Goal: Task Accomplishment & Management: Complete application form

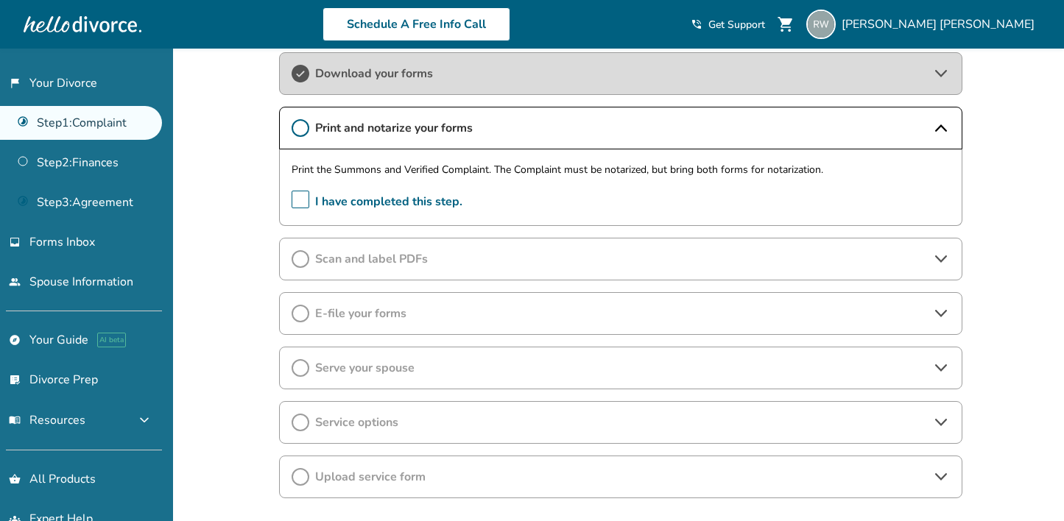
click at [304, 201] on span "I have completed this step." at bounding box center [377, 202] width 171 height 23
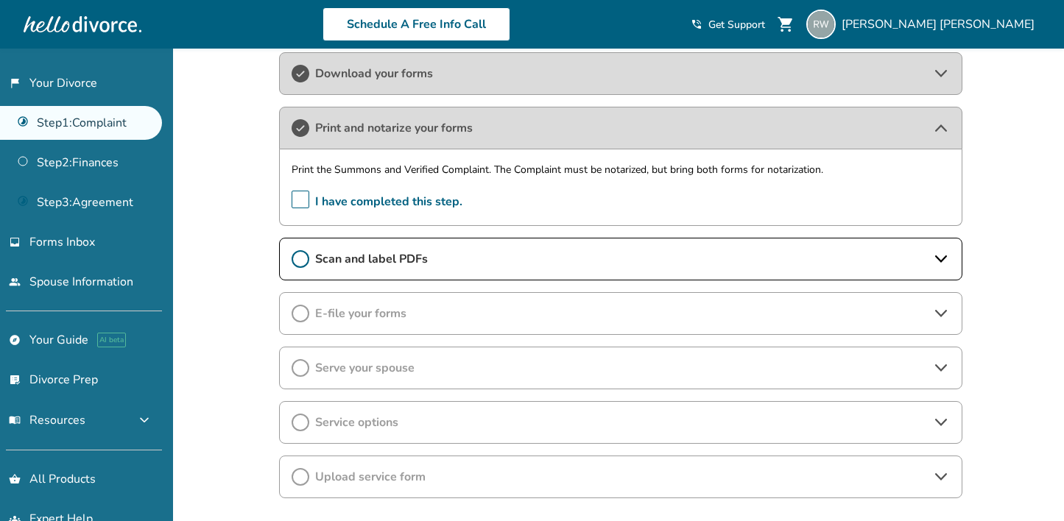
click at [945, 130] on icon at bounding box center [941, 127] width 12 height 7
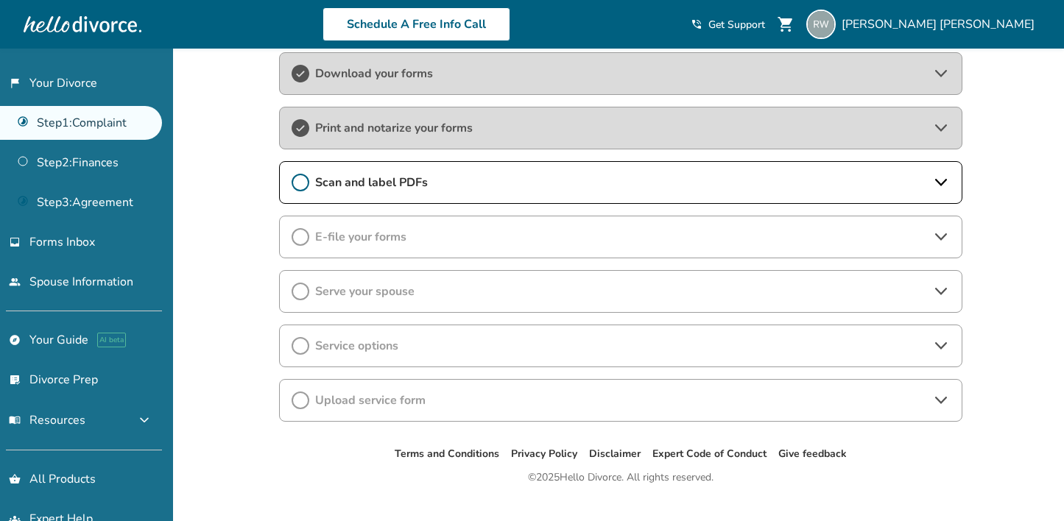
click at [938, 180] on icon at bounding box center [941, 183] width 18 height 18
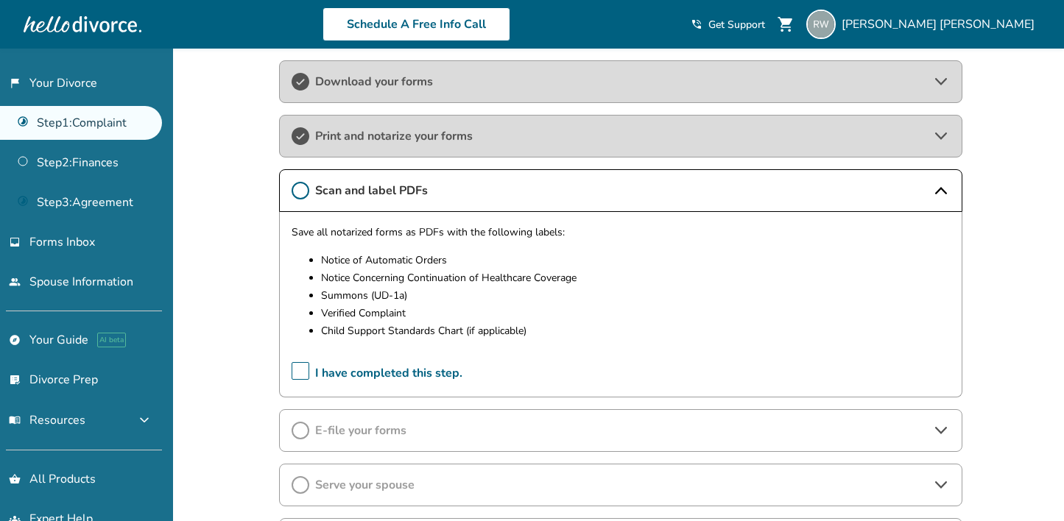
scroll to position [274, 0]
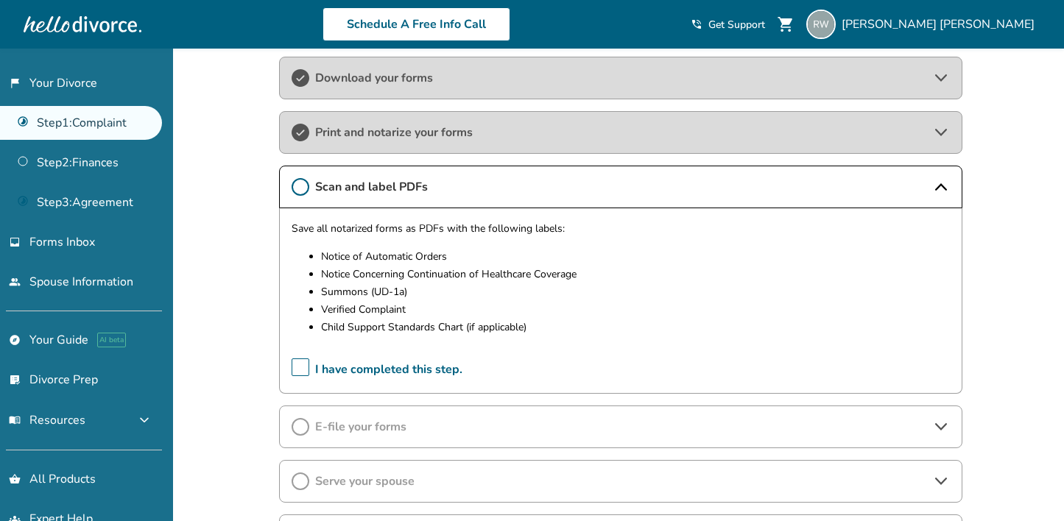
click at [301, 185] on icon at bounding box center [301, 187] width 18 height 18
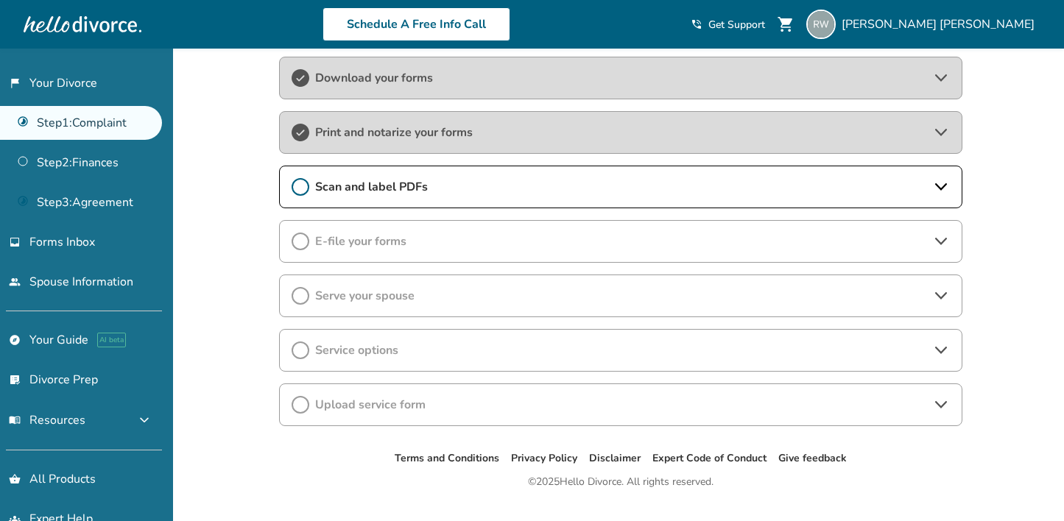
click at [334, 190] on span "Scan and label PDFs" at bounding box center [620, 187] width 611 height 16
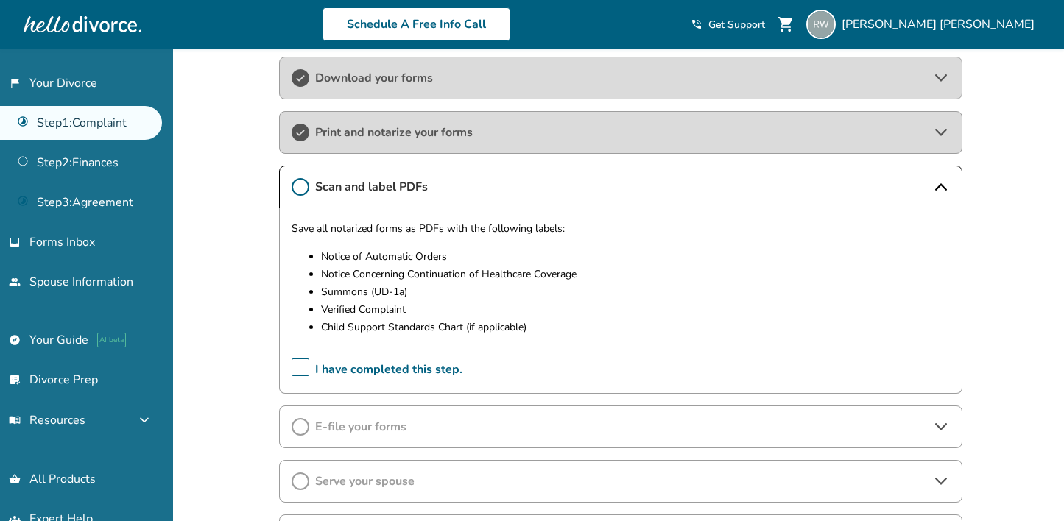
click at [303, 373] on span "I have completed this step." at bounding box center [377, 370] width 171 height 23
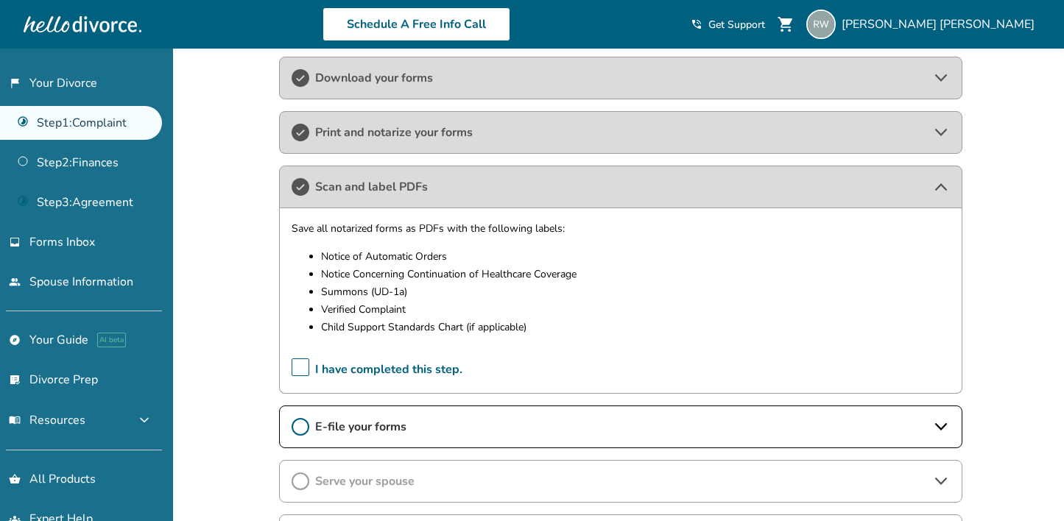
click at [568, 175] on div "Scan and label PDFs" at bounding box center [621, 187] width 684 height 43
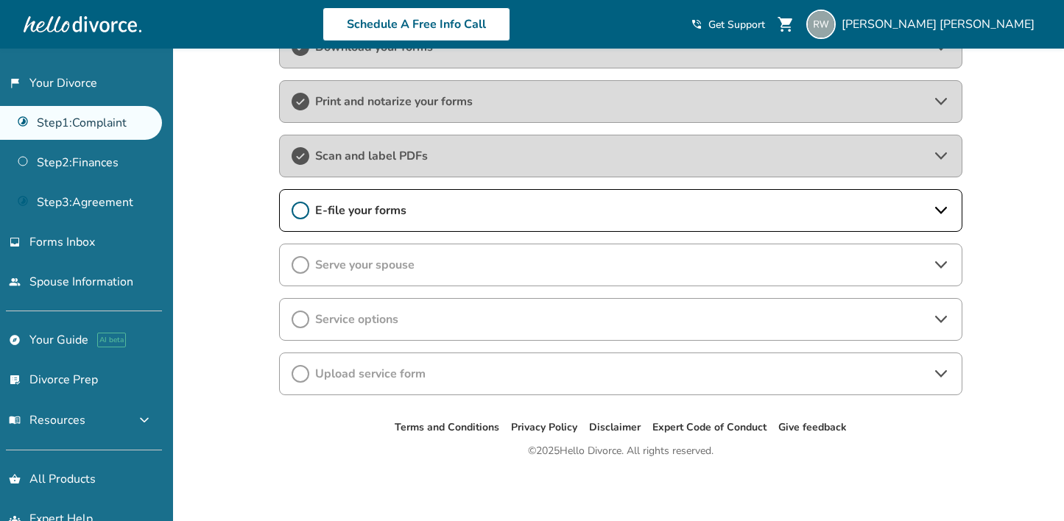
click at [505, 213] on span "E-file your forms" at bounding box center [620, 211] width 611 height 16
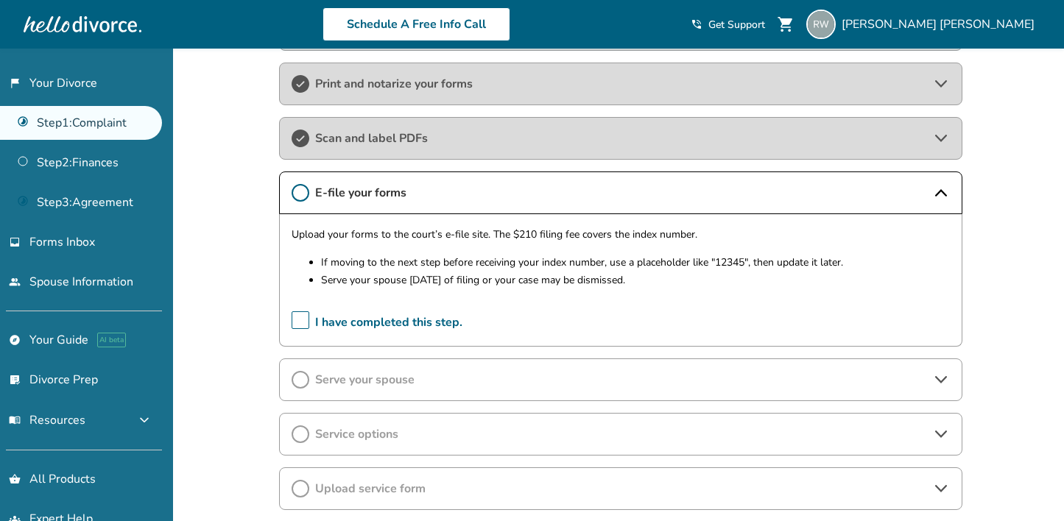
scroll to position [322, 0]
click at [418, 233] on p "Upload your forms to the court’s e-file site. The $210 filing fee covers the in…" at bounding box center [621, 236] width 658 height 18
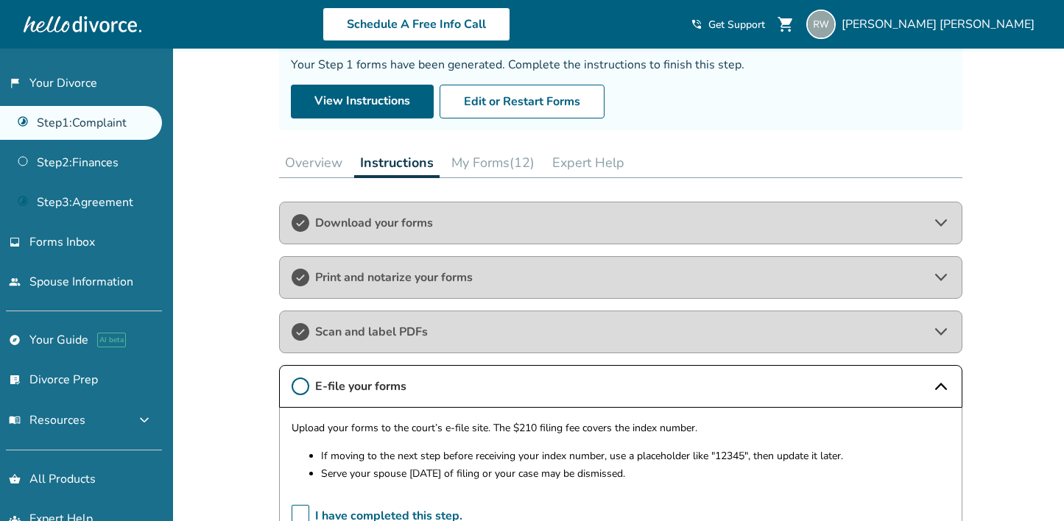
scroll to position [95, 0]
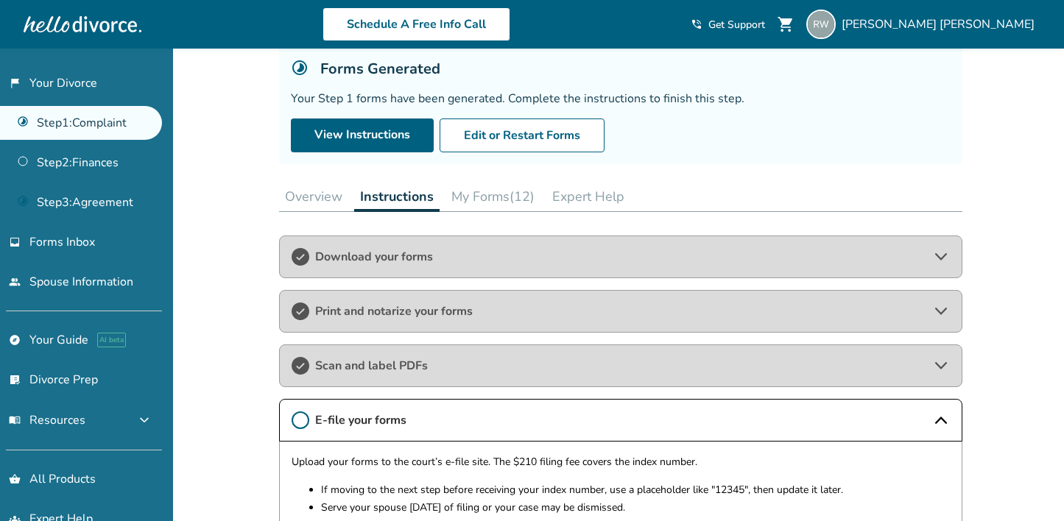
click at [316, 196] on button "Overview" at bounding box center [313, 196] width 69 height 29
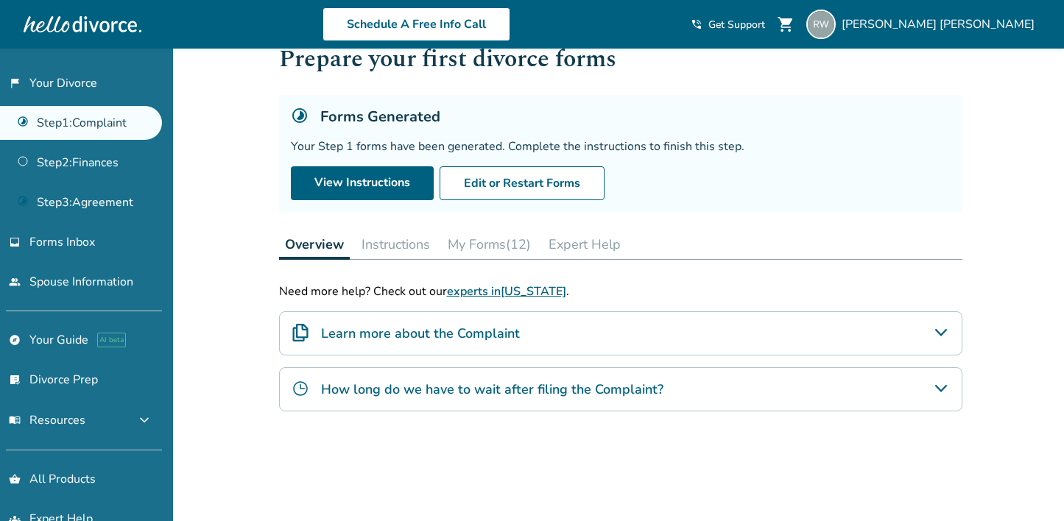
scroll to position [88, 0]
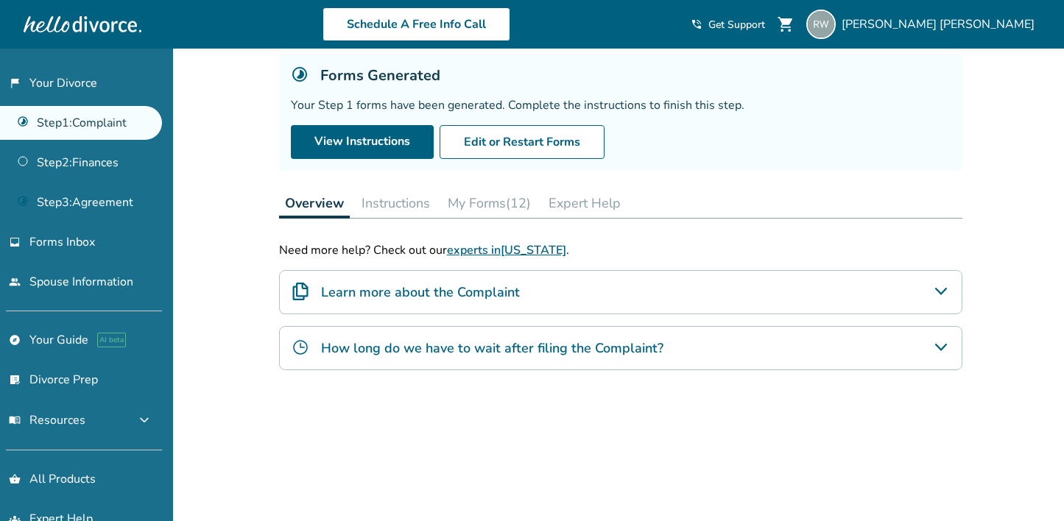
click at [605, 298] on div "Learn more about the Complaint" at bounding box center [621, 292] width 684 height 44
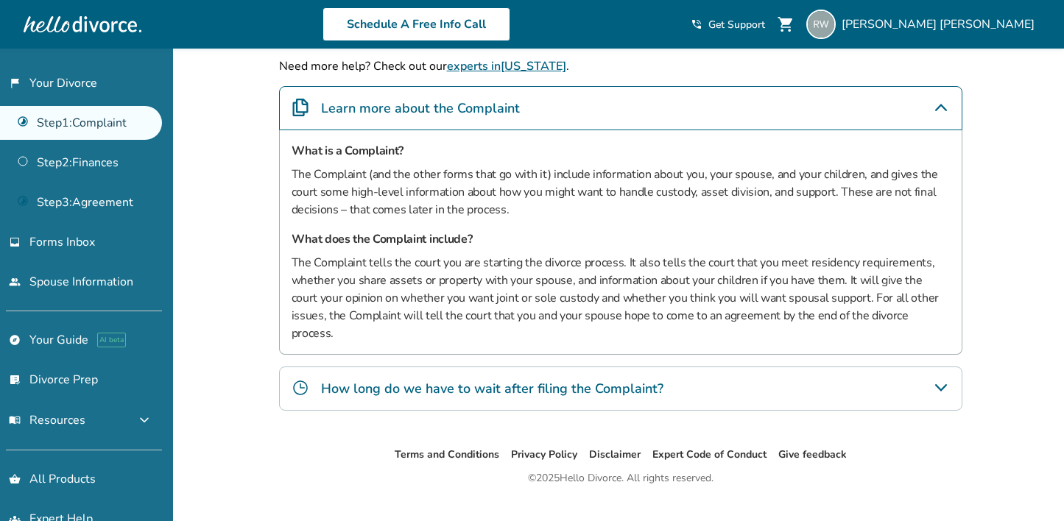
scroll to position [282, 0]
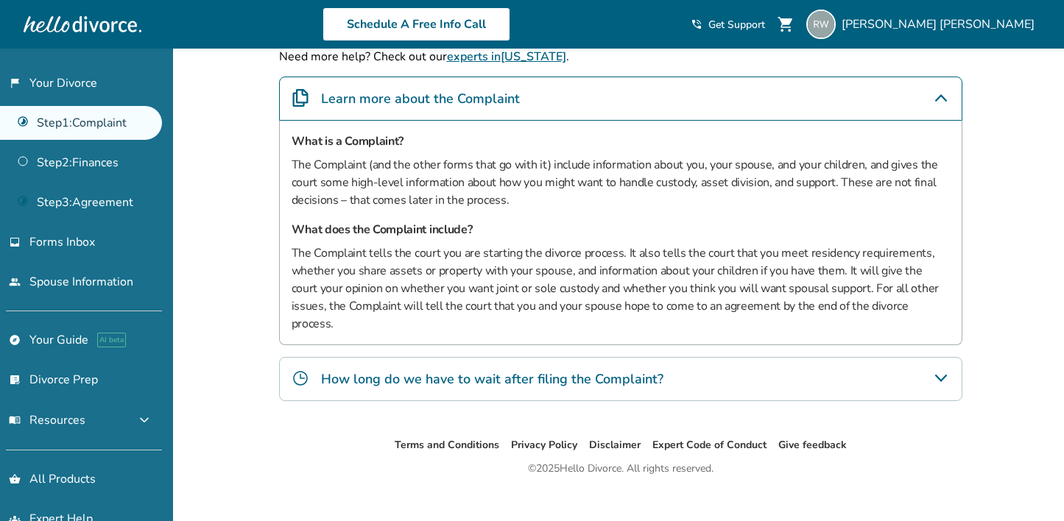
click at [532, 370] on h4 "How long do we have to wait after filing the Complaint?" at bounding box center [492, 379] width 342 height 19
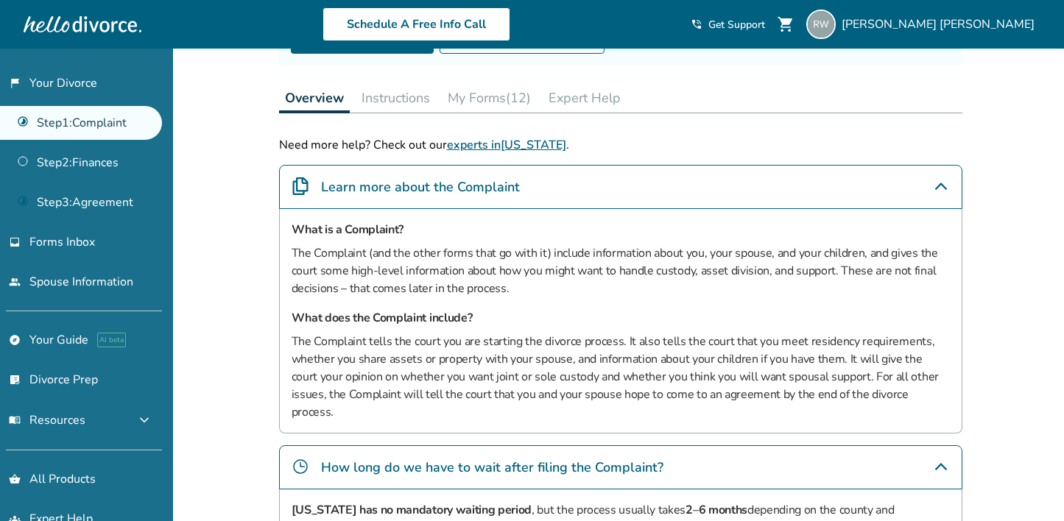
scroll to position [172, 0]
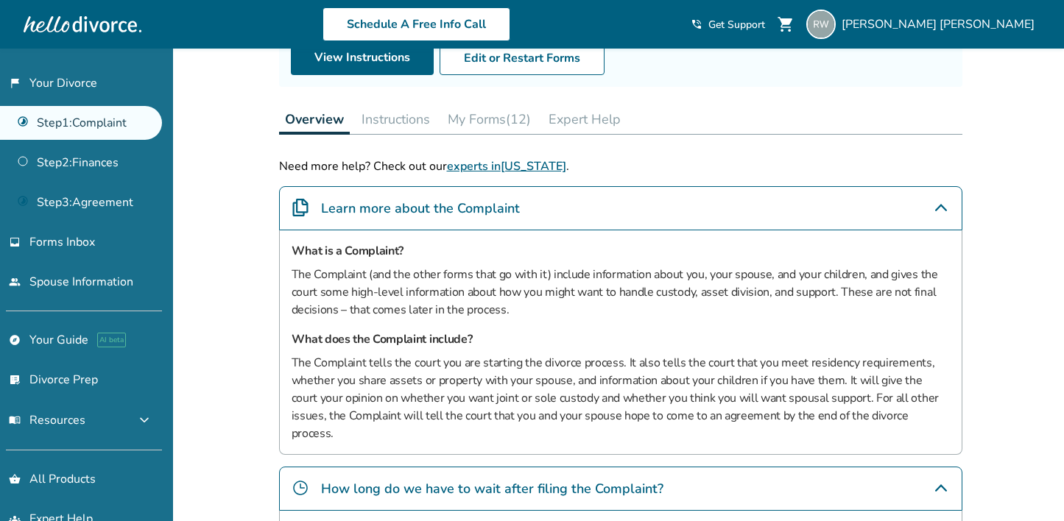
click at [404, 119] on button "Instructions" at bounding box center [396, 119] width 80 height 29
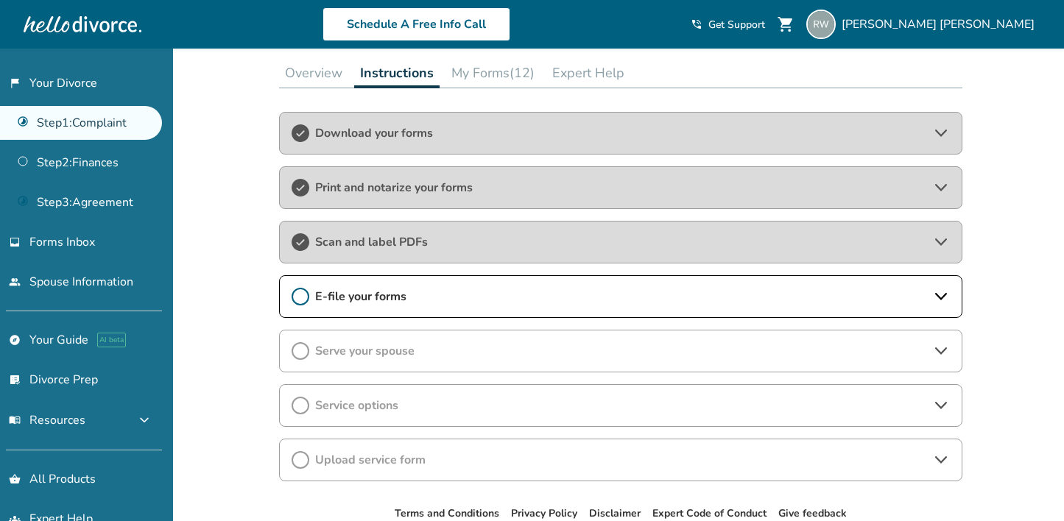
scroll to position [252, 0]
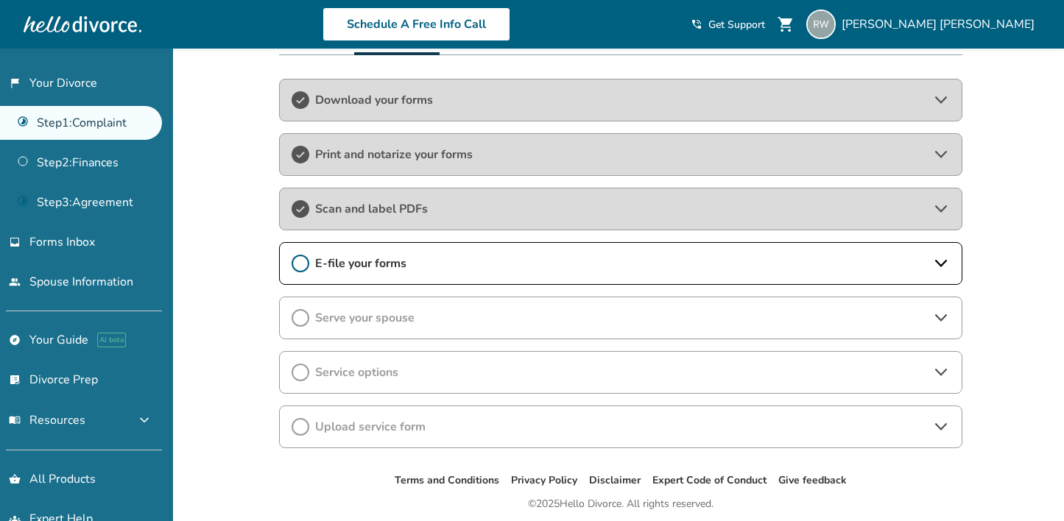
click at [490, 260] on span "E-file your forms" at bounding box center [620, 264] width 611 height 16
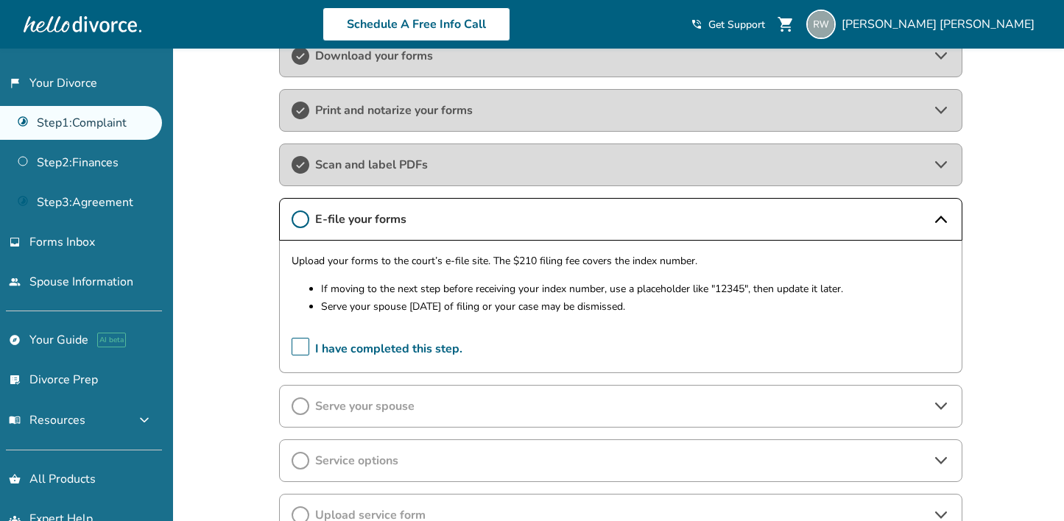
scroll to position [347, 0]
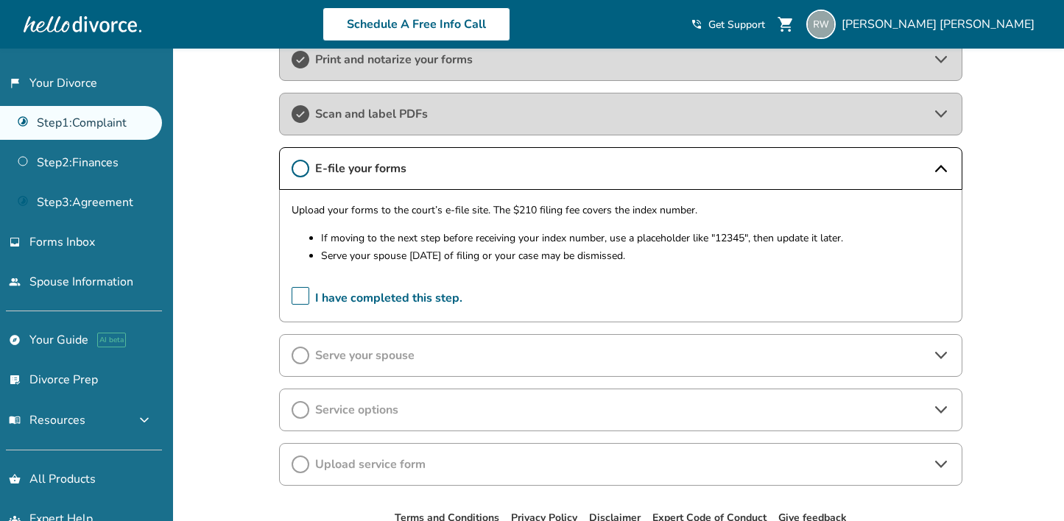
click at [415, 208] on p "Upload your forms to the court’s e-file site. The $210 filing fee covers the in…" at bounding box center [621, 211] width 658 height 18
click at [440, 208] on p "Upload your forms to the court’s e-file site. The $210 filing fee covers the in…" at bounding box center [621, 211] width 658 height 18
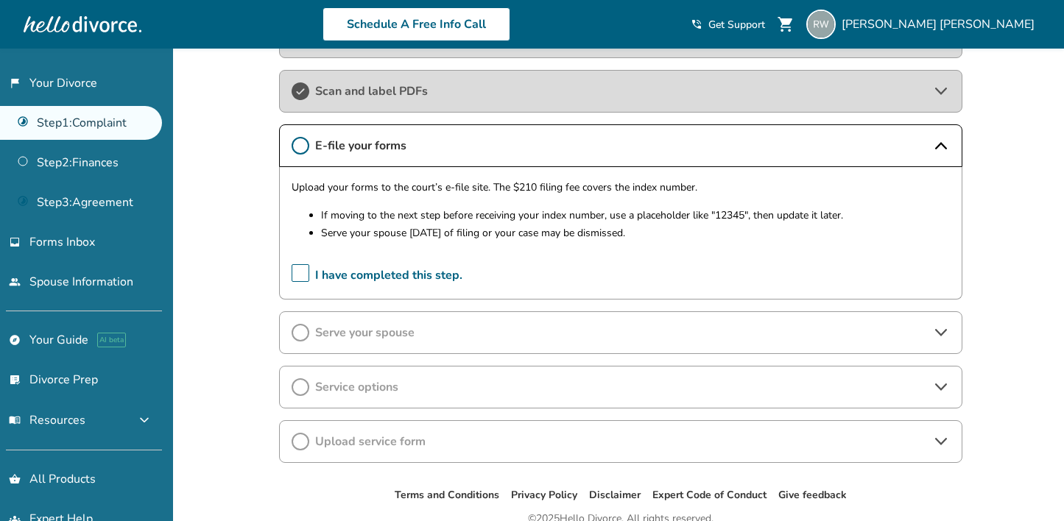
scroll to position [368, 0]
click at [303, 146] on icon at bounding box center [301, 147] width 18 height 18
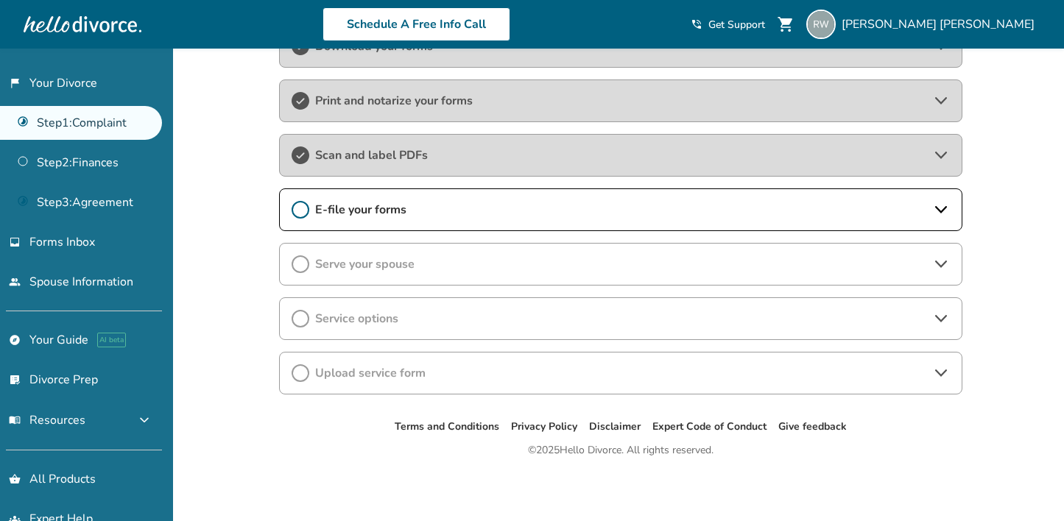
scroll to position [305, 0]
click at [317, 211] on span "E-file your forms" at bounding box center [620, 211] width 611 height 16
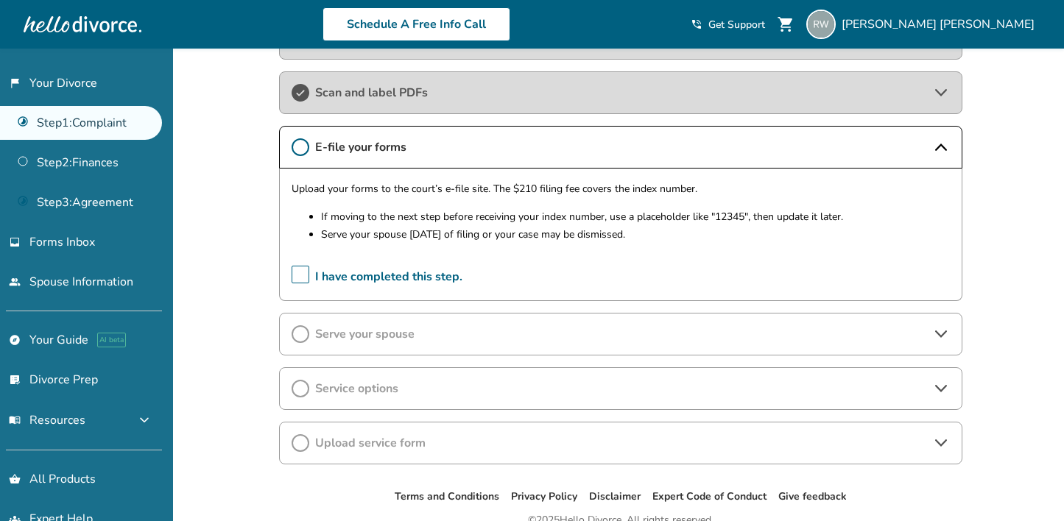
click at [299, 277] on span "I have completed this step." at bounding box center [377, 277] width 171 height 23
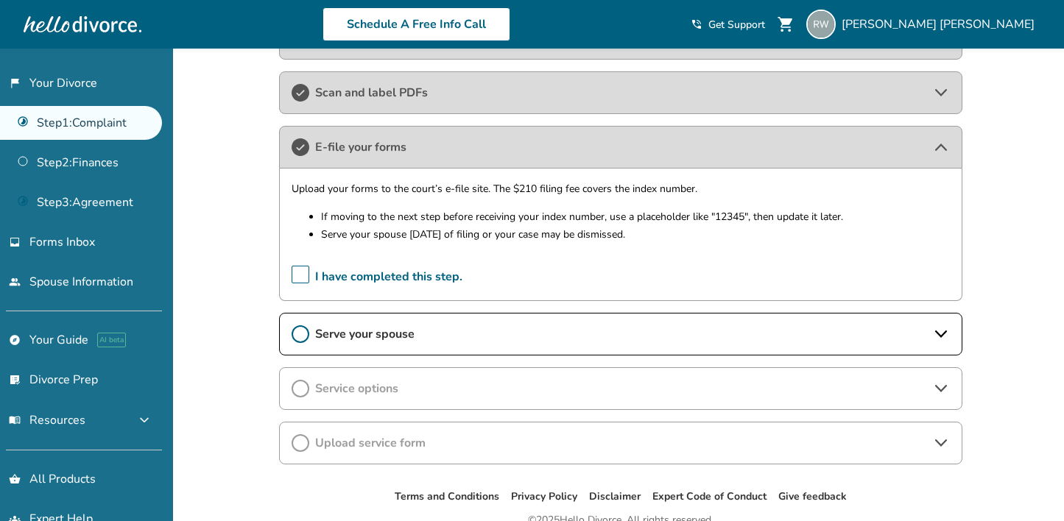
click at [682, 154] on span "E-file your forms" at bounding box center [620, 147] width 611 height 16
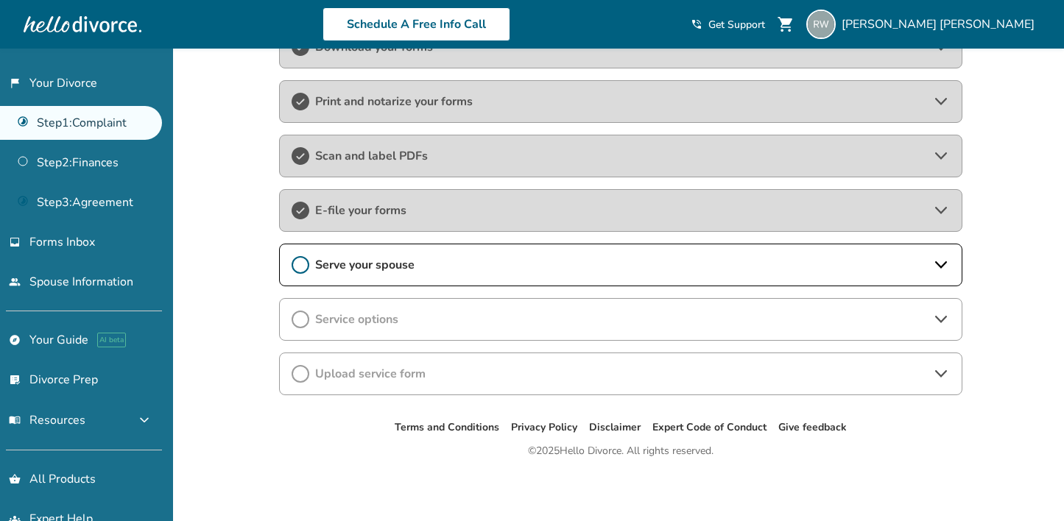
click at [636, 259] on span "Serve your spouse" at bounding box center [620, 265] width 611 height 16
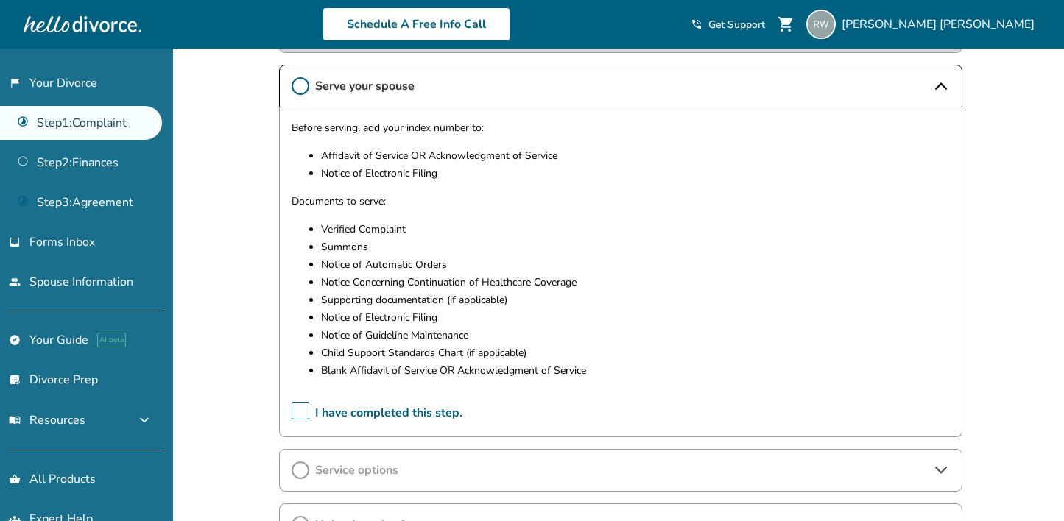
scroll to position [493, 0]
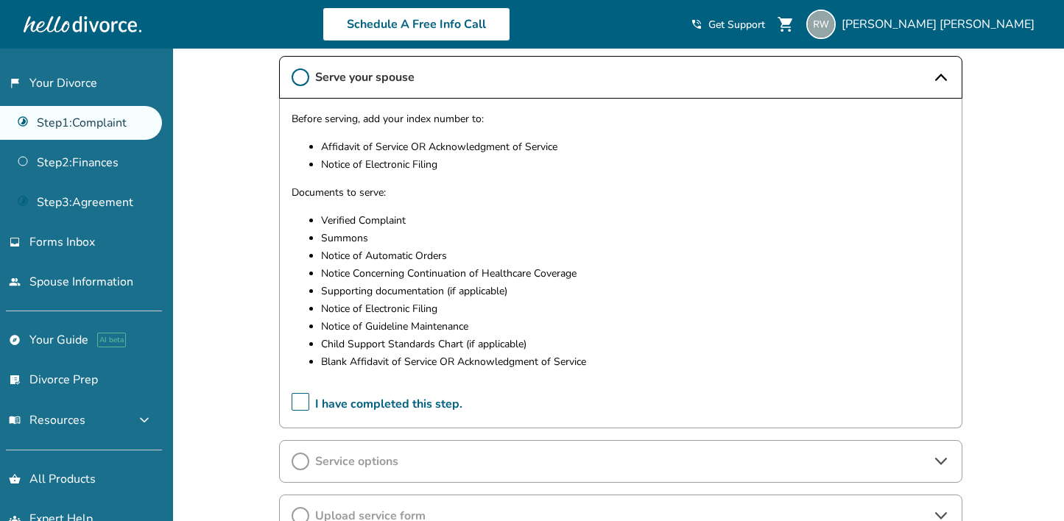
click at [432, 463] on span "Service options" at bounding box center [620, 462] width 611 height 16
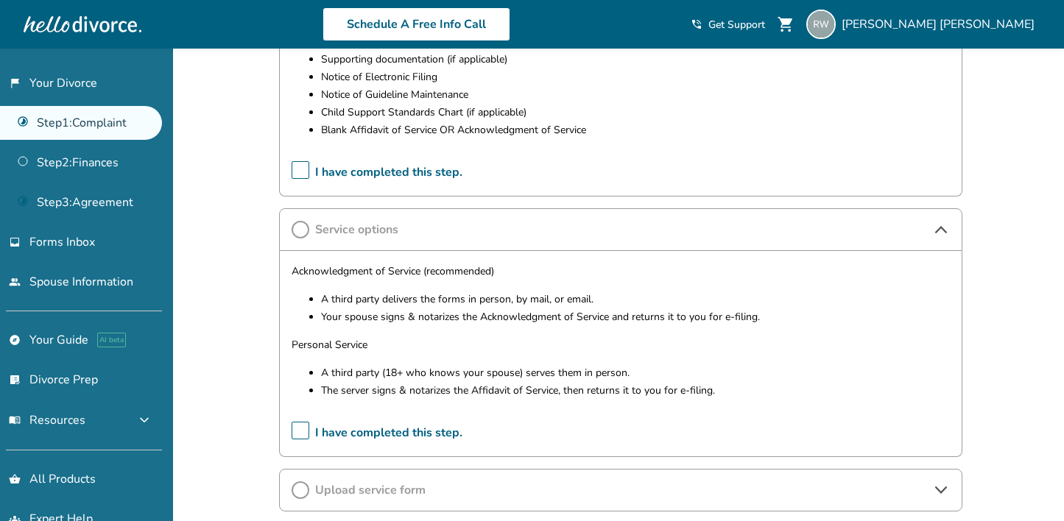
scroll to position [768, 0]
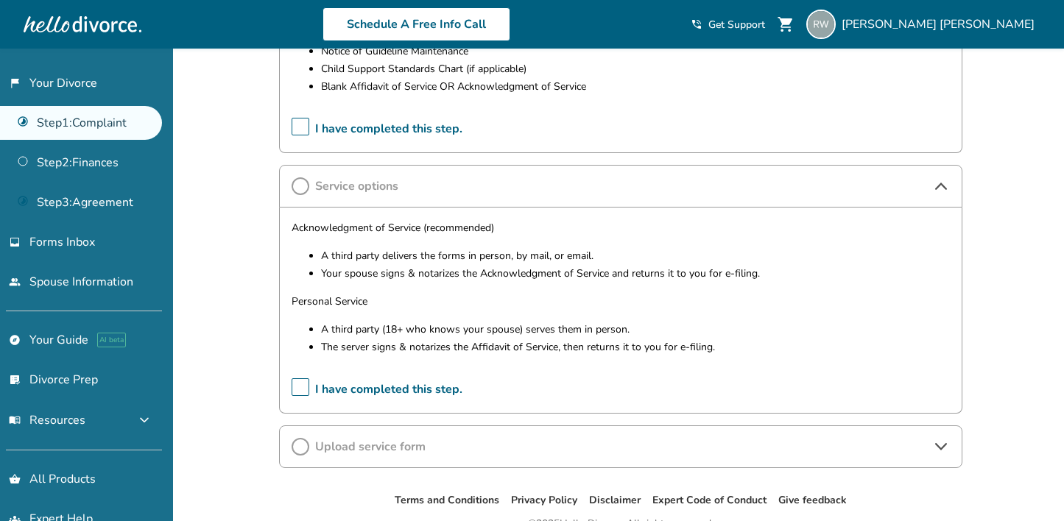
click at [463, 443] on span "Upload service form" at bounding box center [620, 447] width 611 height 16
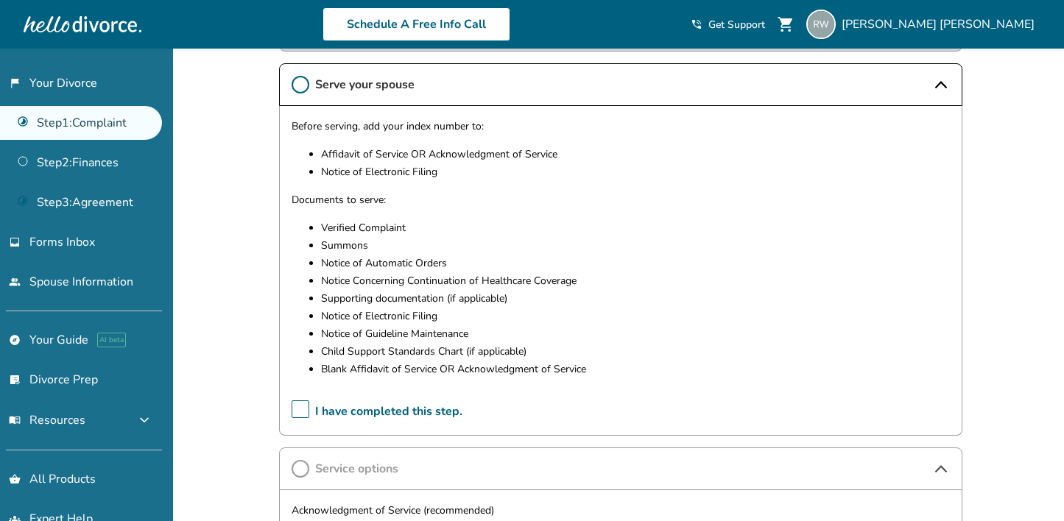
scroll to position [487, 0]
click at [307, 80] on circle at bounding box center [300, 83] width 16 height 16
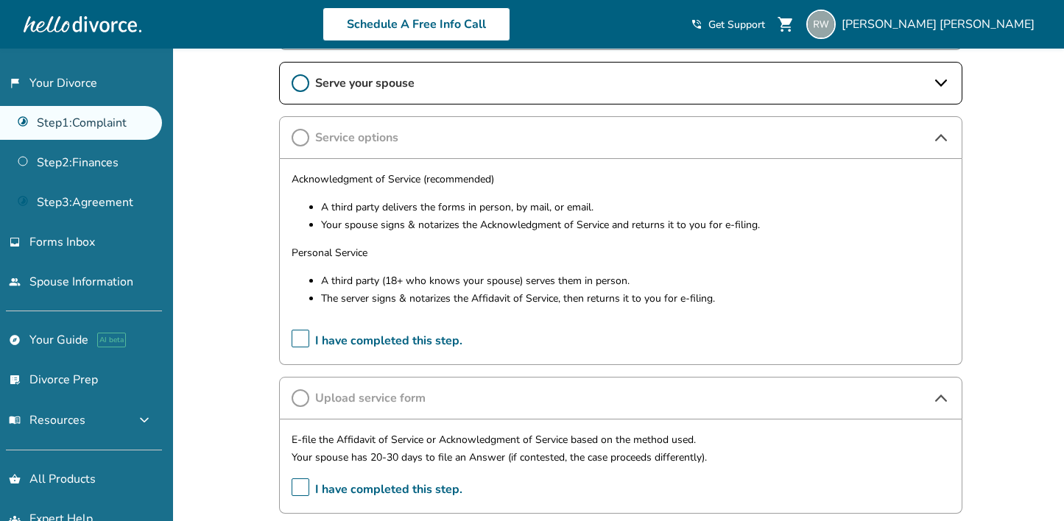
click at [356, 82] on span "Serve your spouse" at bounding box center [620, 83] width 611 height 16
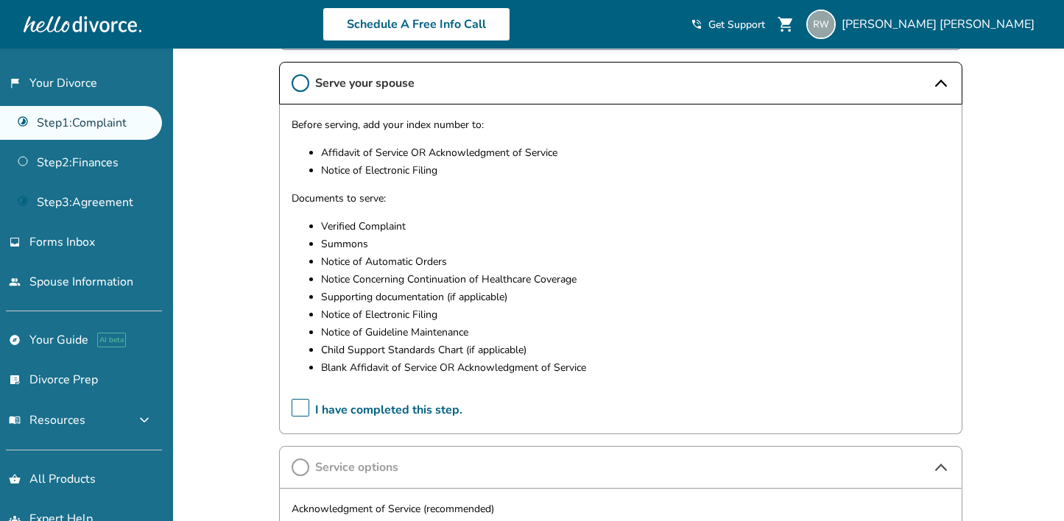
click at [321, 261] on p "Notice of Automatic Orders" at bounding box center [635, 262] width 629 height 18
drag, startPoint x: 326, startPoint y: 259, endPoint x: 429, endPoint y: 274, distance: 104.2
click at [429, 274] on ul "Verified Complaint Summons Notice of Automatic Orders Notice Concerning Continu…" at bounding box center [621, 297] width 658 height 159
